Goal: Task Accomplishment & Management: Manage account settings

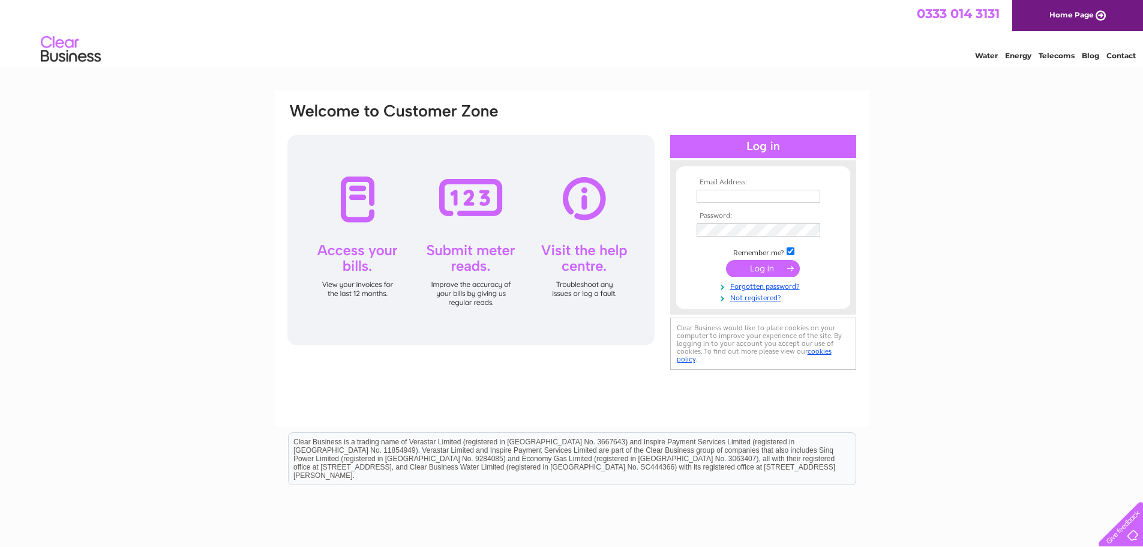
click at [754, 194] on input "text" at bounding box center [759, 196] width 124 height 13
type input "jmurdoch@lucyfaithfull.org.uk"
click at [726, 261] on input "submit" at bounding box center [763, 269] width 74 height 17
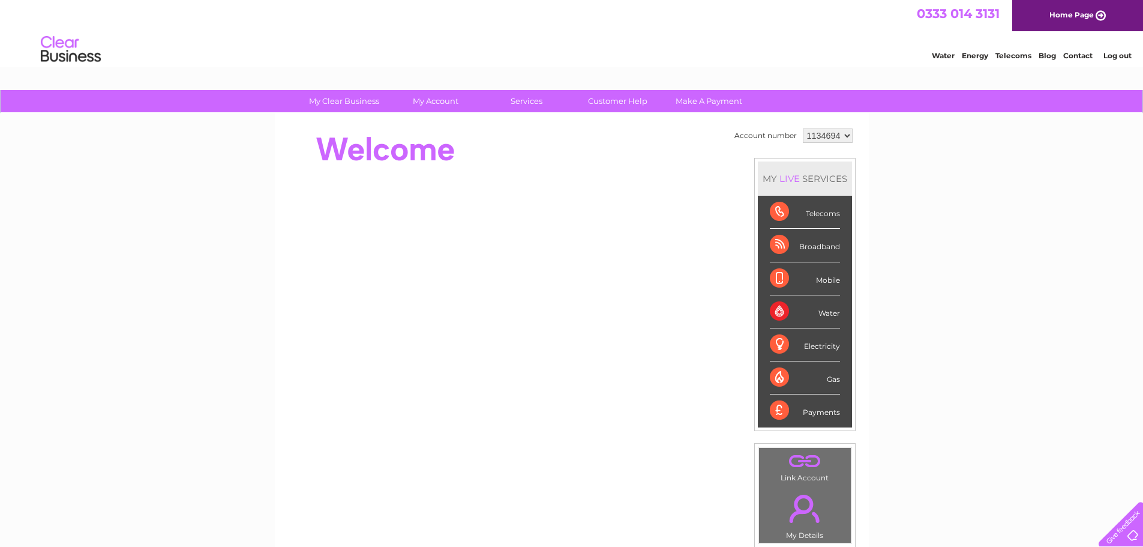
click at [844, 140] on select "1134694" at bounding box center [828, 135] width 50 height 14
click at [820, 347] on div "Electricity" at bounding box center [805, 344] width 70 height 33
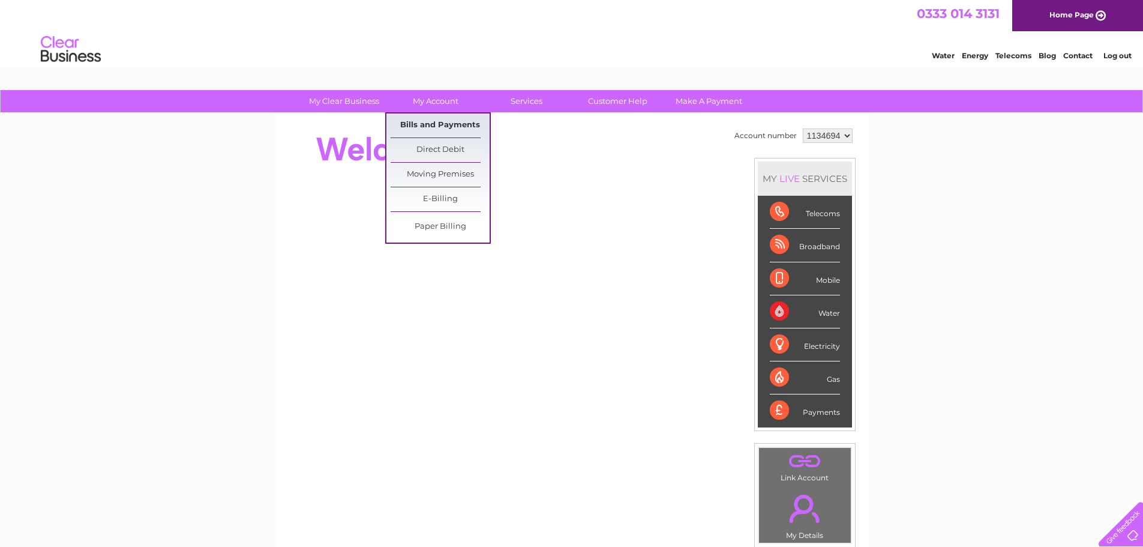
click at [454, 124] on link "Bills and Payments" at bounding box center [440, 125] width 99 height 24
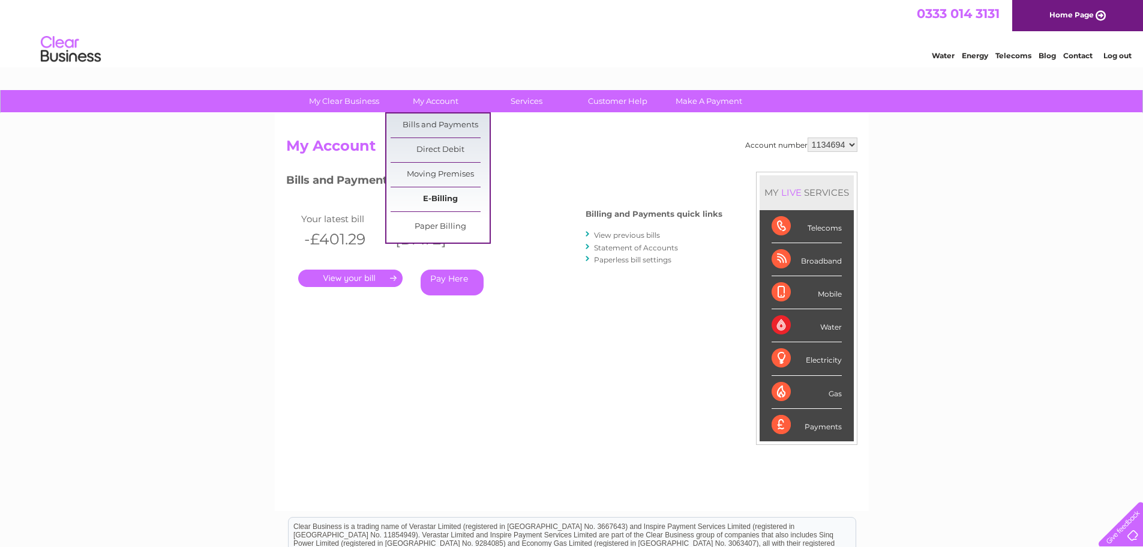
click at [450, 194] on link "E-Billing" at bounding box center [440, 199] width 99 height 24
click at [445, 197] on link "E-Billing" at bounding box center [440, 199] width 99 height 24
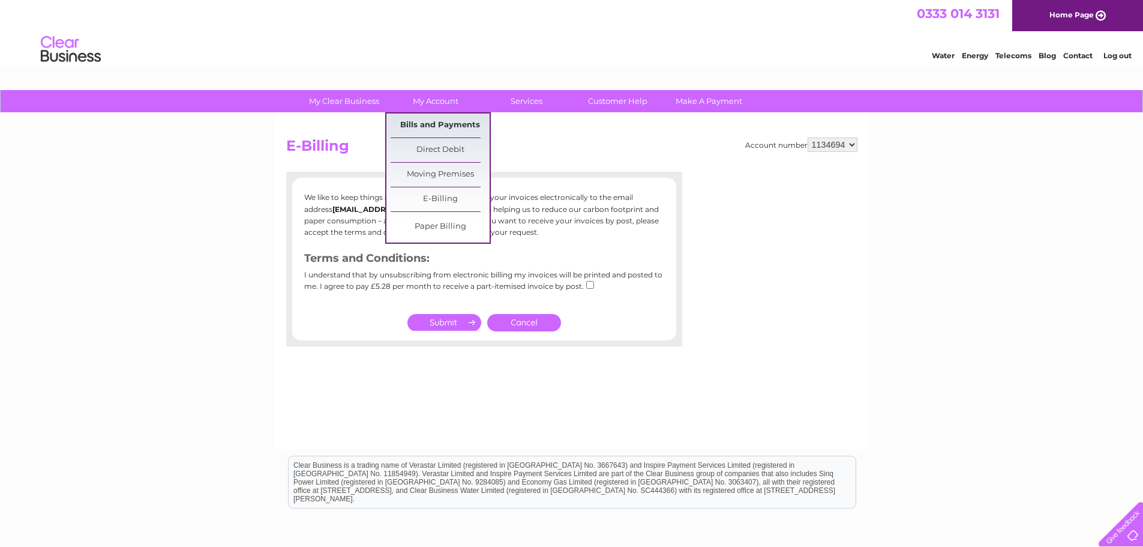
click at [451, 122] on link "Bills and Payments" at bounding box center [440, 125] width 99 height 24
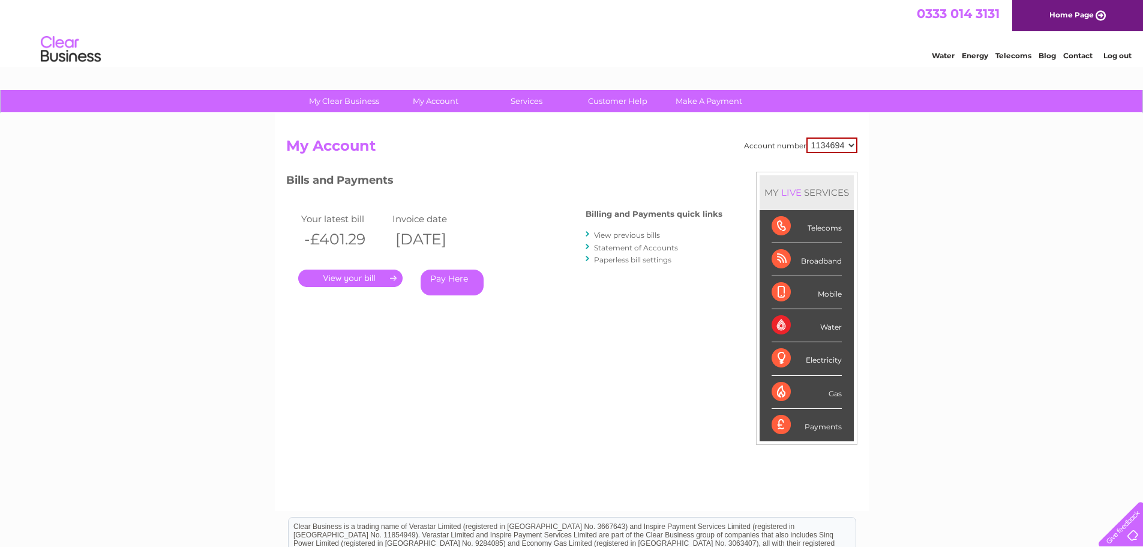
click at [633, 233] on link "View previous bills" at bounding box center [627, 234] width 66 height 9
